Goal: Participate in discussion: Engage in conversation with other users on a specific topic

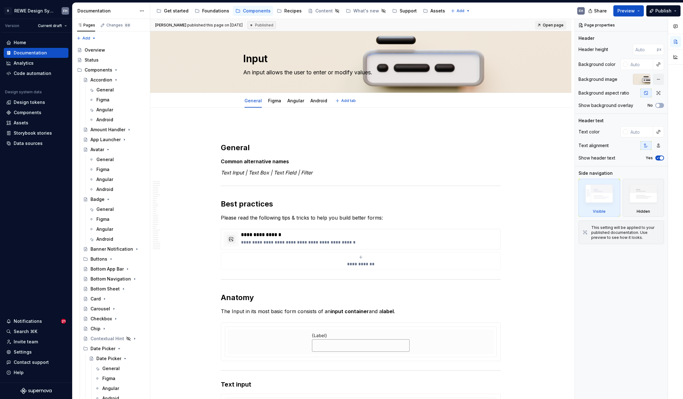
type textarea "*"
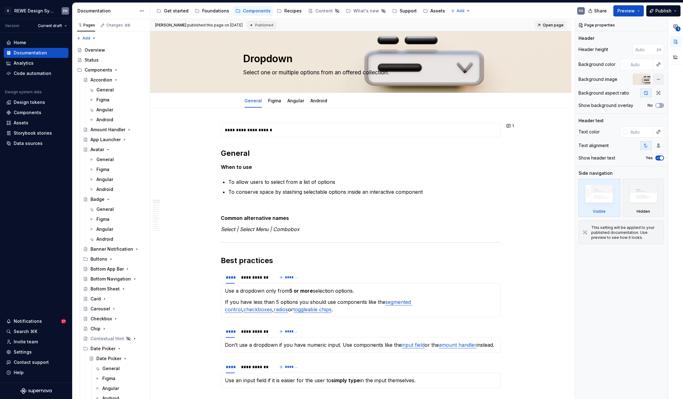
type textarea "*"
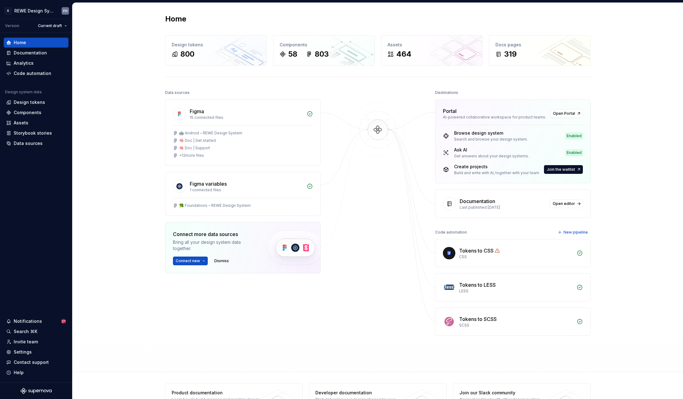
click at [600, 185] on div "Home Design tokens 800 Components 58 803 Assets 464 Docs pages 319 Data sources…" at bounding box center [378, 187] width 448 height 369
click at [131, 122] on div "Home Design tokens 800 Components 58 803 Assets 464 Docs pages 319 Data sources…" at bounding box center [377, 187] width 611 height 369
click at [45, 51] on div "Documentation" at bounding box center [30, 53] width 33 height 6
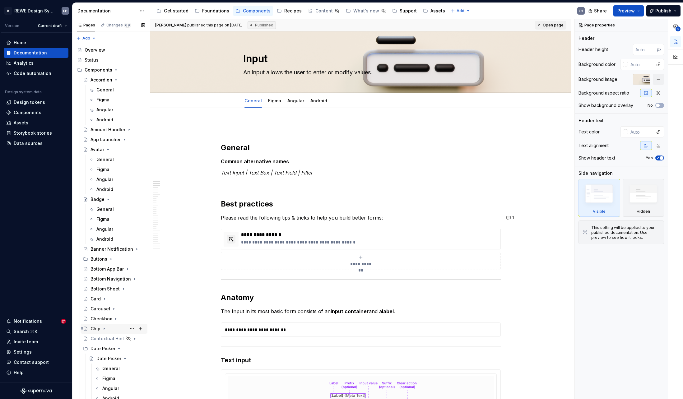
scroll to position [1, 0]
click at [101, 337] on div "Contextual Hint" at bounding box center [102, 337] width 23 height 6
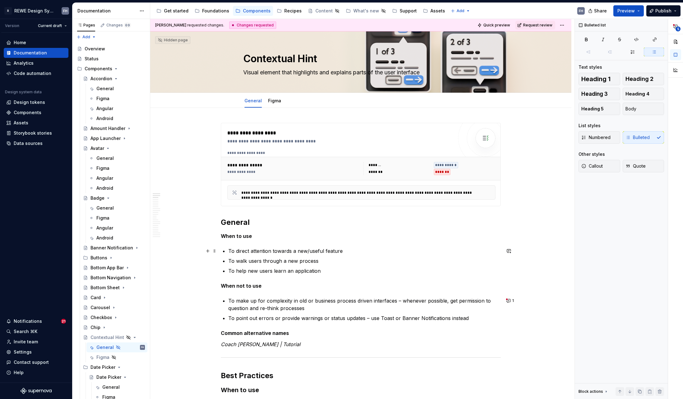
click at [345, 248] on p "To direct attention towards a new/useful feature" at bounding box center [364, 250] width 273 height 7
click at [676, 26] on icon "button" at bounding box center [675, 26] width 5 height 5
type textarea "*"
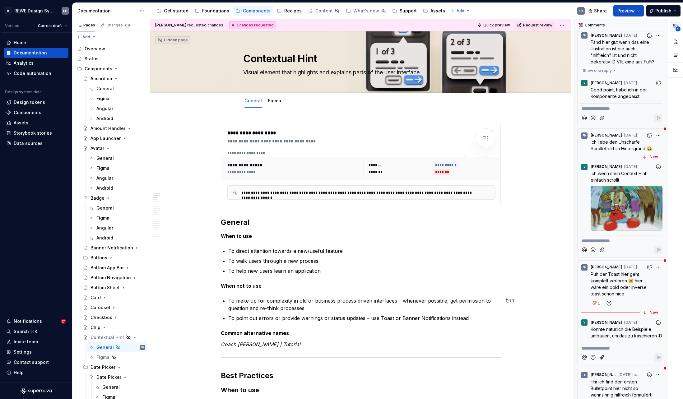
scroll to position [17, 0]
click at [627, 152] on span "Ich liebe den Unschärfe Scrolleffekt im Hintergrund 😂" at bounding box center [621, 147] width 61 height 12
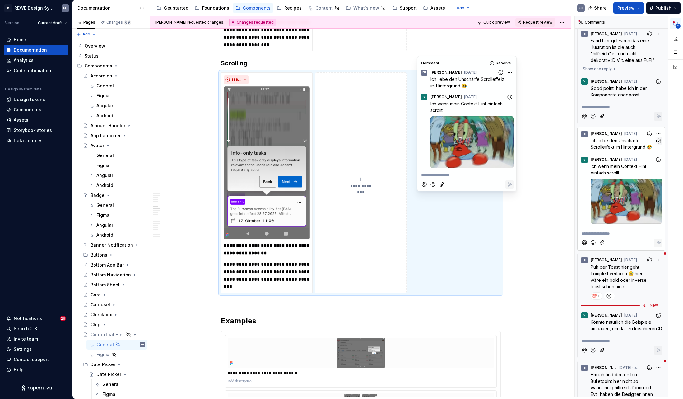
scroll to position [1813, 0]
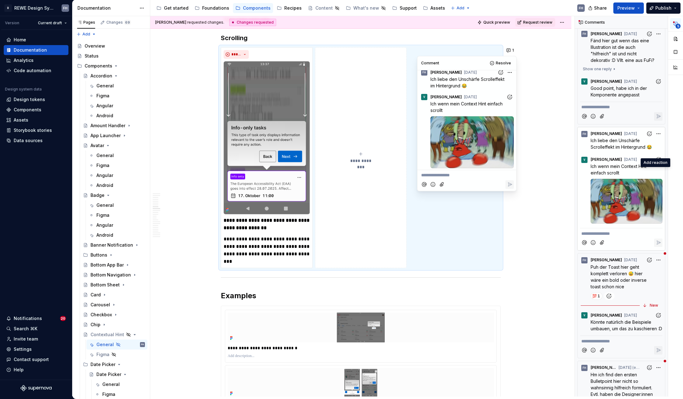
click at [656, 163] on icon "Add reaction" at bounding box center [659, 159] width 6 height 6
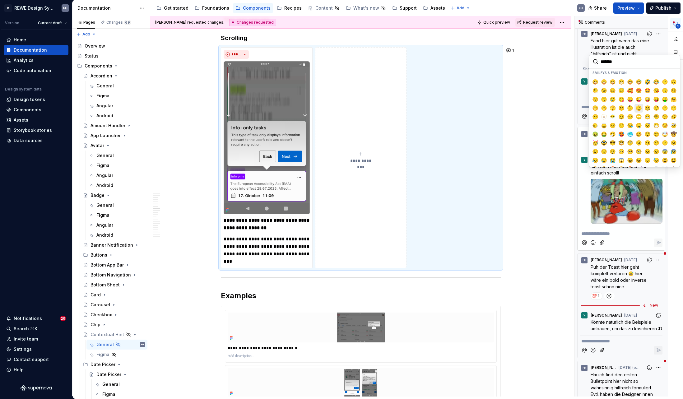
scroll to position [0, 0]
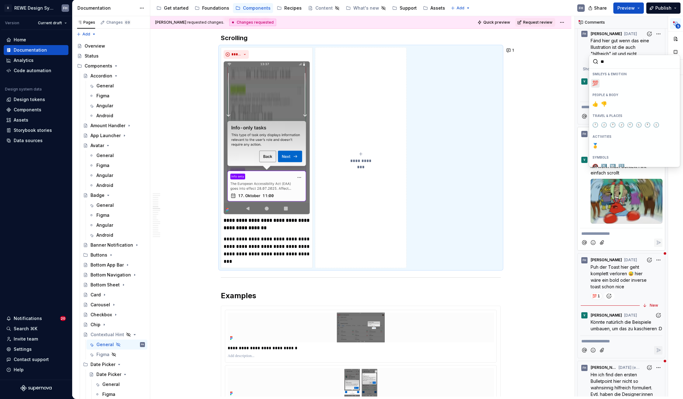
type input "***"
click at [596, 82] on span "💯" at bounding box center [595, 83] width 5 height 6
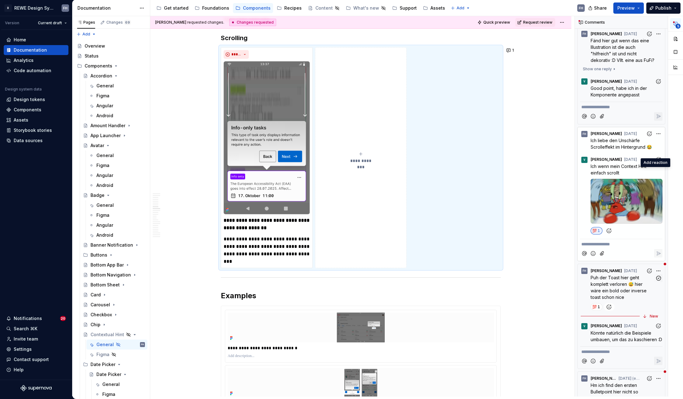
click at [629, 311] on div "Puh der Toast hier geht komplett verloren 😅 hier wäre ein bold oder inverse toa…" at bounding box center [621, 292] width 82 height 36
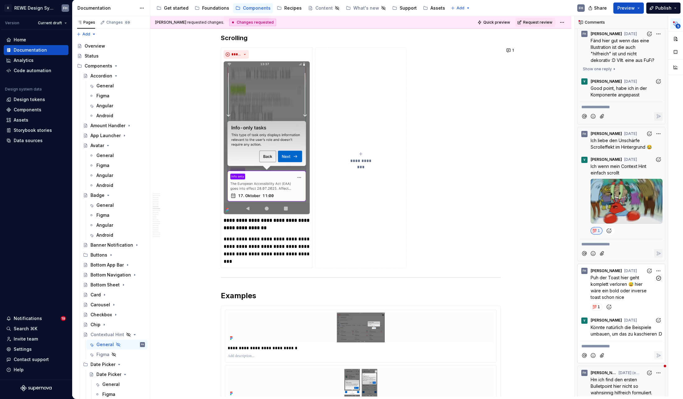
scroll to position [599, 0]
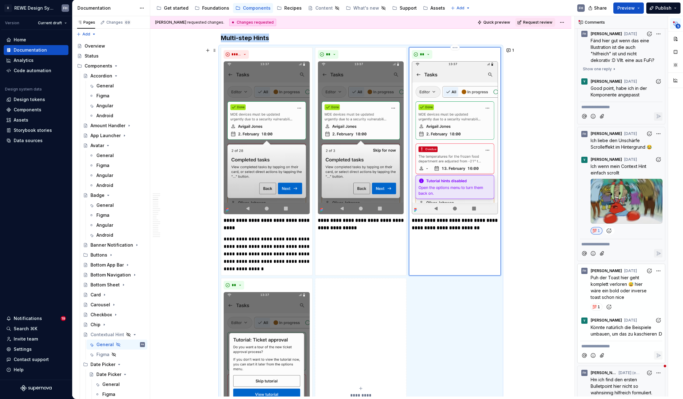
click at [477, 124] on img at bounding box center [455, 137] width 86 height 153
click at [476, 229] on strong "**********" at bounding box center [455, 224] width 87 height 12
type textarea "*"
click at [620, 350] on p "**********" at bounding box center [621, 346] width 80 height 7
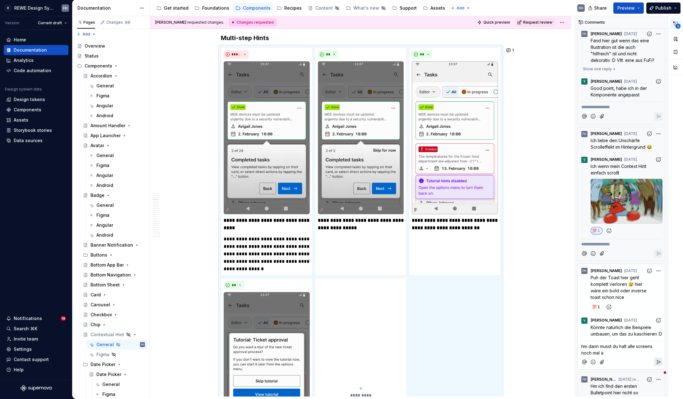
type textarea "*"
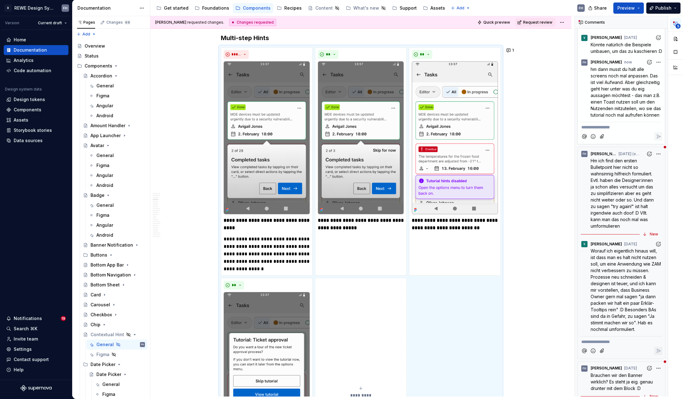
scroll to position [365, 0]
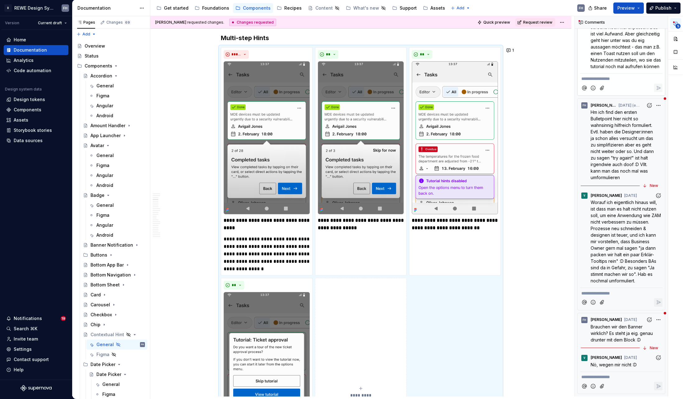
click at [618, 250] on span "Worauf ich eigentlich hinaus will, ist dass man es halt nicht nutzen soll, um e…" at bounding box center [627, 242] width 72 height 84
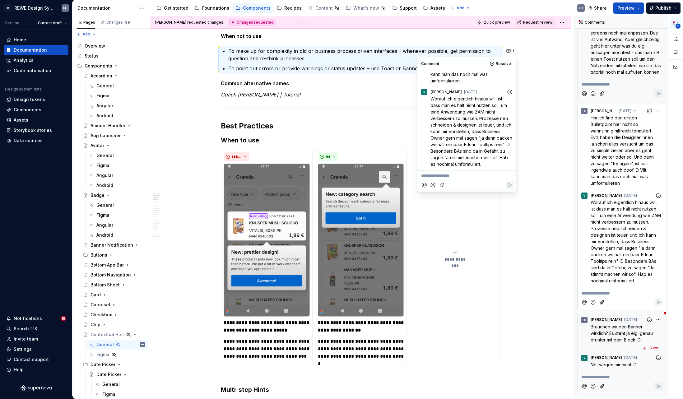
scroll to position [69, 0]
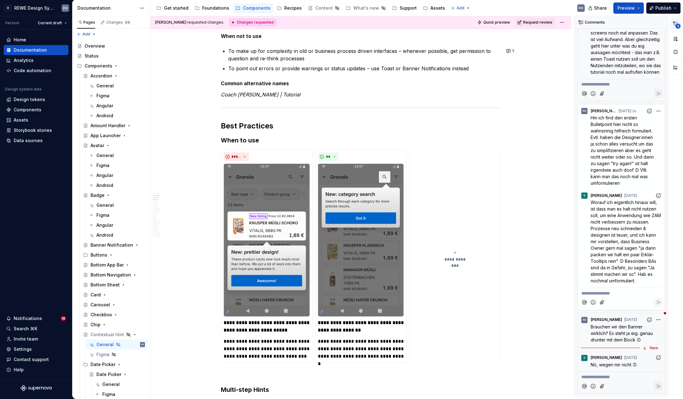
click at [367, 70] on p "To point out errors or provide warnings or status updates – use Toast or Banner…" at bounding box center [364, 68] width 273 height 7
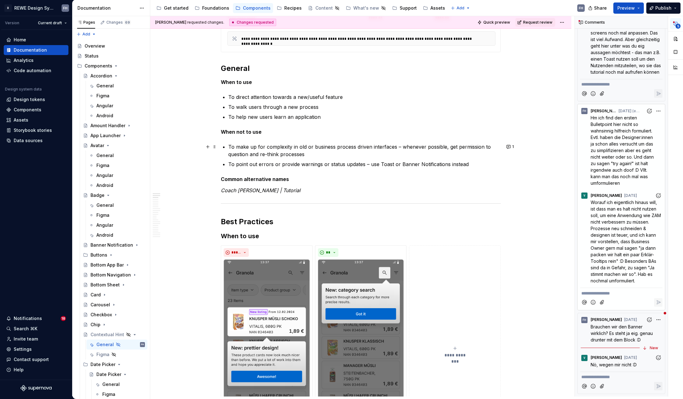
scroll to position [152, 0]
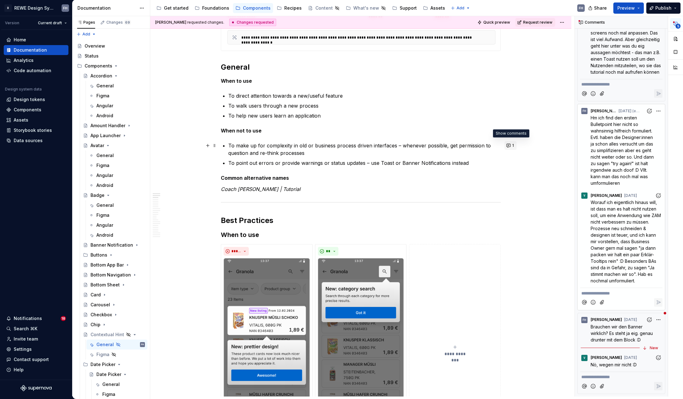
click at [511, 144] on button "1" at bounding box center [511, 145] width 12 height 9
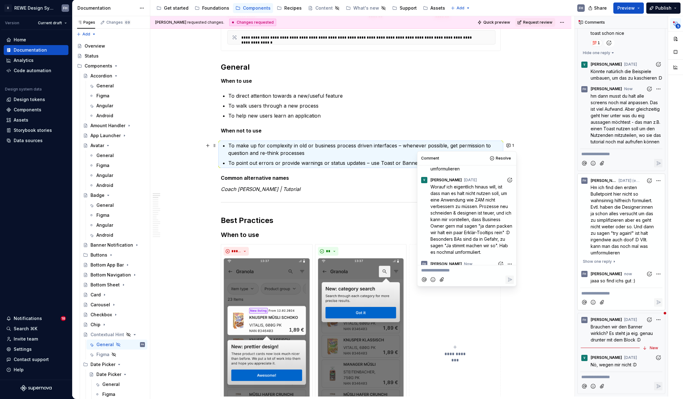
scroll to position [88, 0]
click at [390, 158] on ul "To make up for complexity in old or business process driven interfaces – whenev…" at bounding box center [364, 154] width 273 height 25
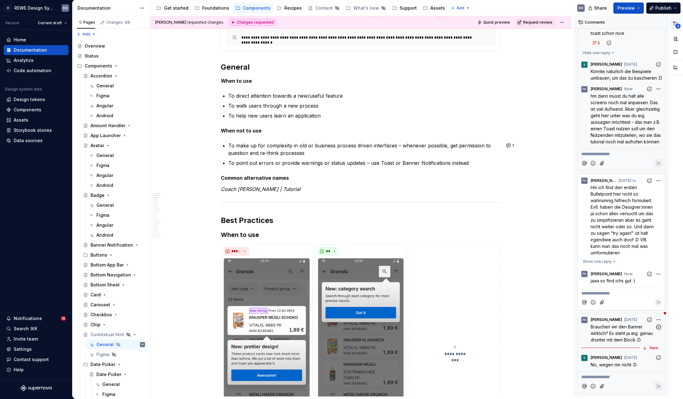
click at [612, 328] on span "Brauchen wir den Banner wirklich? Es steht ja eig. genau drunter mit dem Block …" at bounding box center [622, 333] width 63 height 18
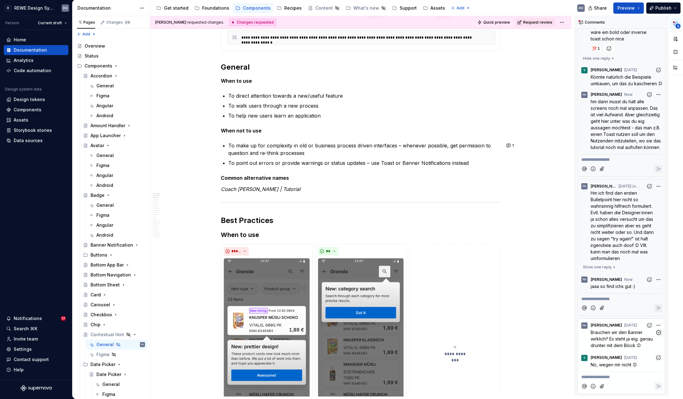
scroll to position [313, 0]
click at [620, 340] on span "Brauchen wir den Banner wirklich? Es steht ja eig. genau drunter mit dem Block …" at bounding box center [622, 339] width 63 height 18
click at [626, 364] on span "Nö, wegen mir nicht :D" at bounding box center [614, 364] width 46 height 5
click at [627, 330] on span "Brauchen wir den Banner wirklich? Es steht ja eig. genau drunter mit dem Block …" at bounding box center [622, 339] width 63 height 18
click at [631, 336] on span "Brauchen wir den Banner wirklich? Es steht ja eig. genau drunter mit dem Block …" at bounding box center [622, 339] width 63 height 18
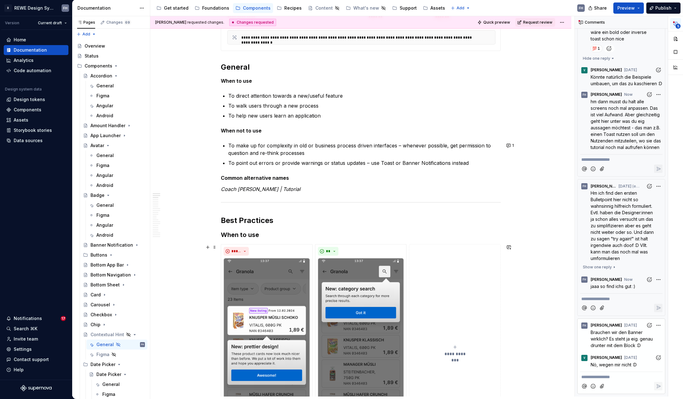
scroll to position [0, 0]
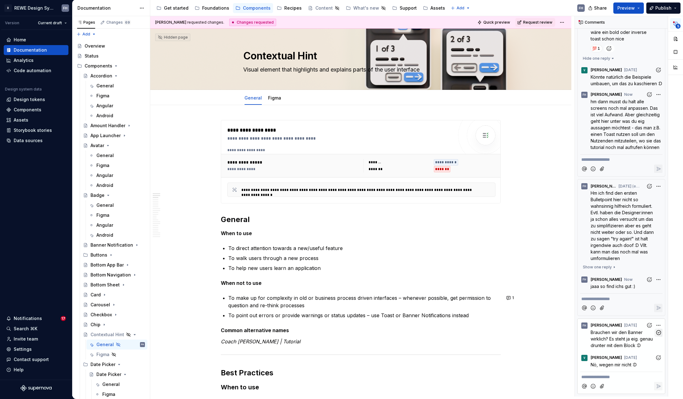
click at [656, 331] on icon "button" at bounding box center [658, 333] width 4 height 4
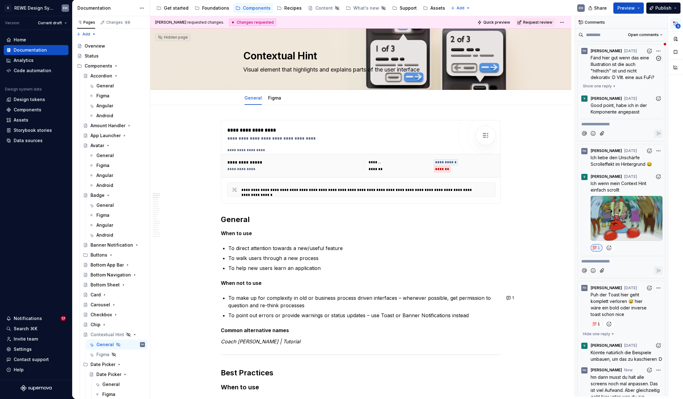
click at [627, 69] on span "Fänd hier gut wenn das eine Illustration ist die auch "hilfreich" ist und nicht…" at bounding box center [623, 67] width 64 height 25
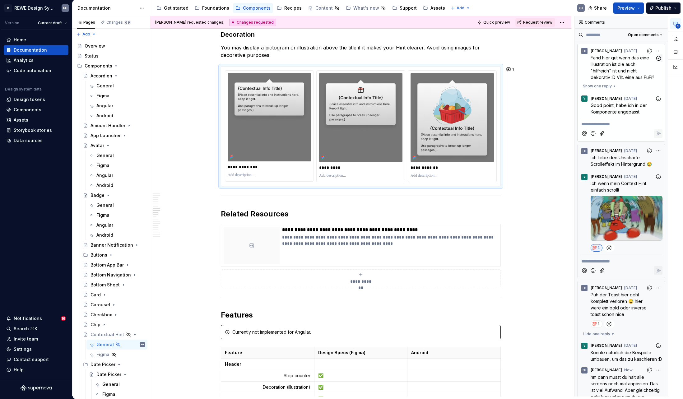
scroll to position [3317, 0]
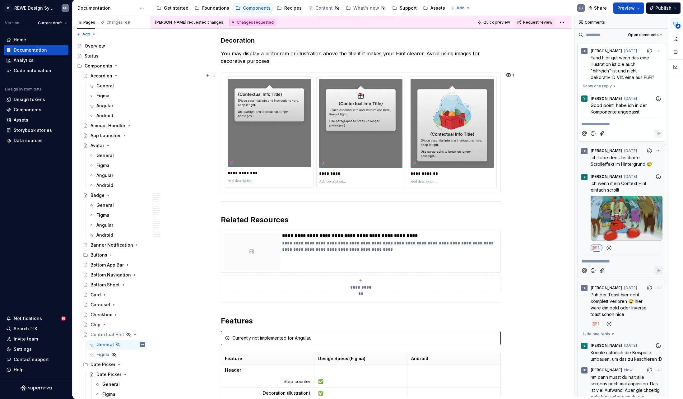
scroll to position [3291, 0]
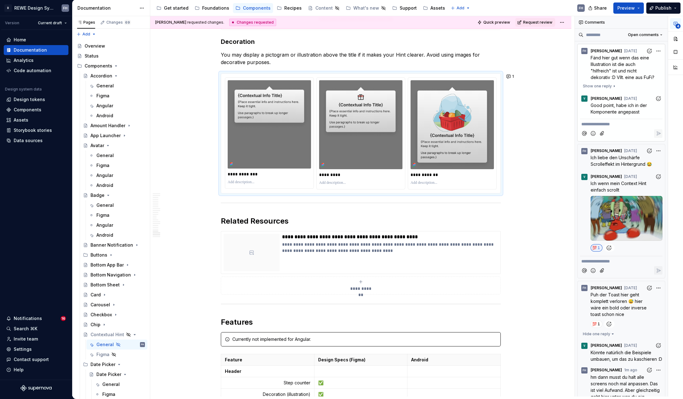
click at [611, 128] on p "**********" at bounding box center [621, 124] width 80 height 7
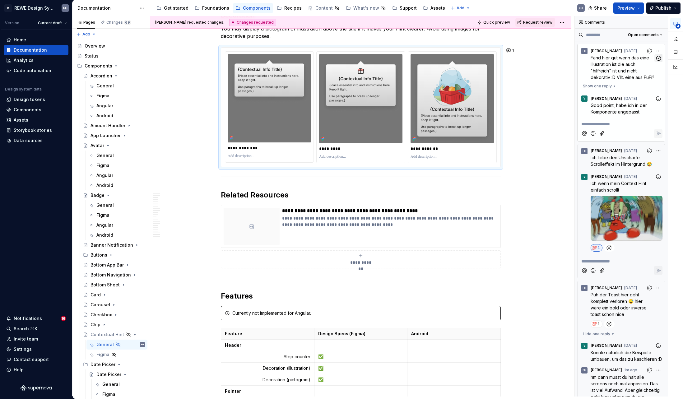
click at [656, 57] on icon "button" at bounding box center [658, 58] width 4 height 4
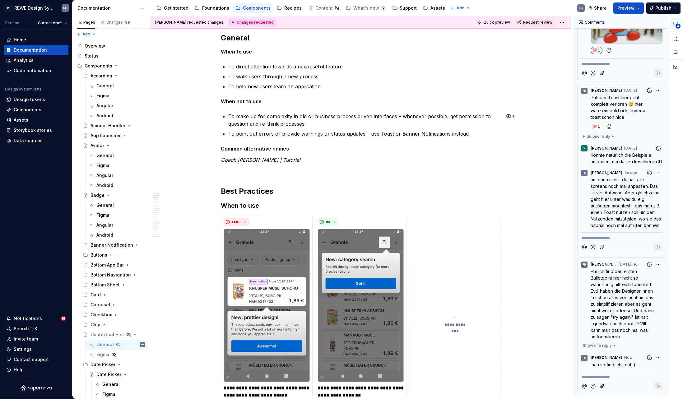
scroll to position [0, 0]
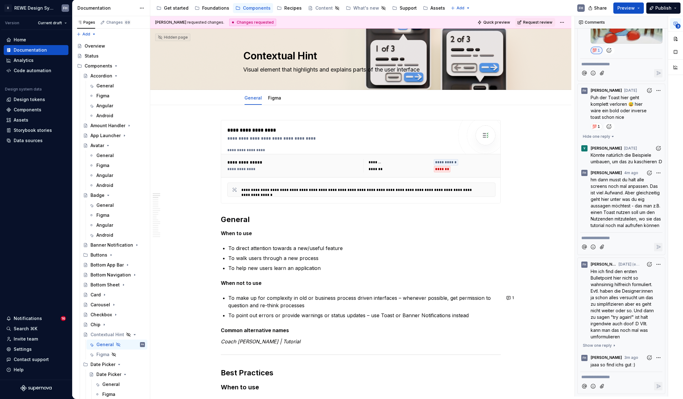
type textarea "*"
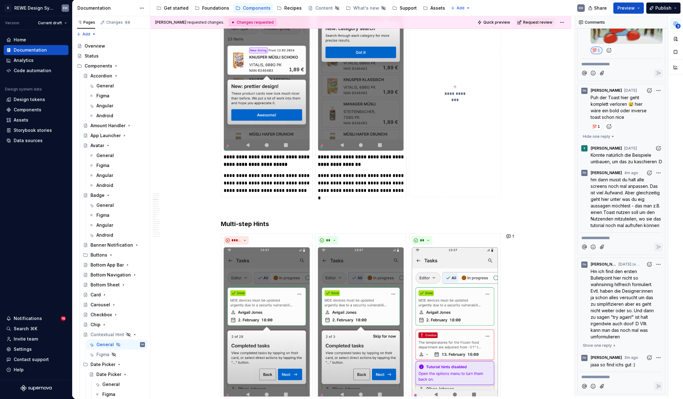
scroll to position [541, 0]
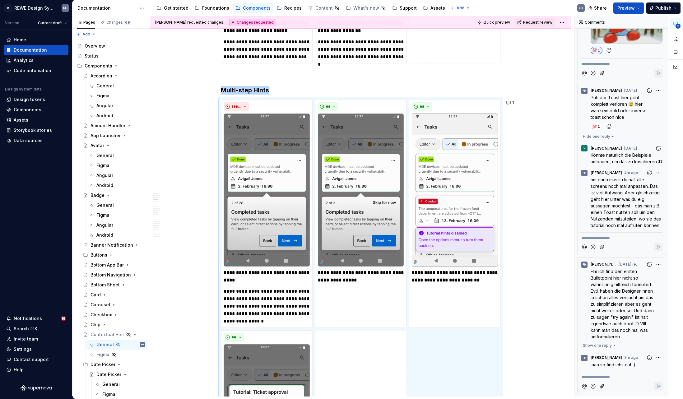
scroll to position [553, 0]
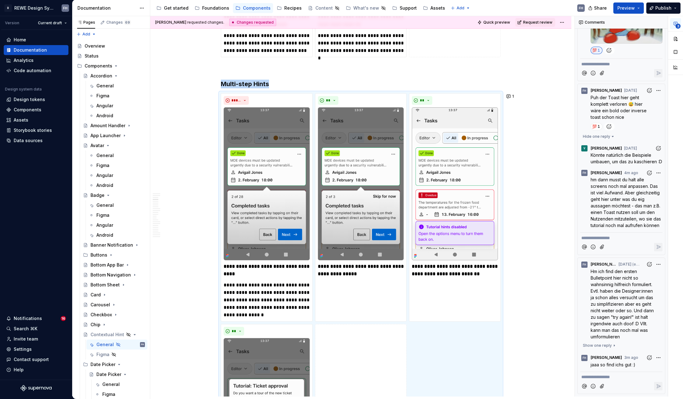
click at [543, 256] on div "**********" at bounding box center [362, 206] width 424 height 380
